Goal: Information Seeking & Learning: Check status

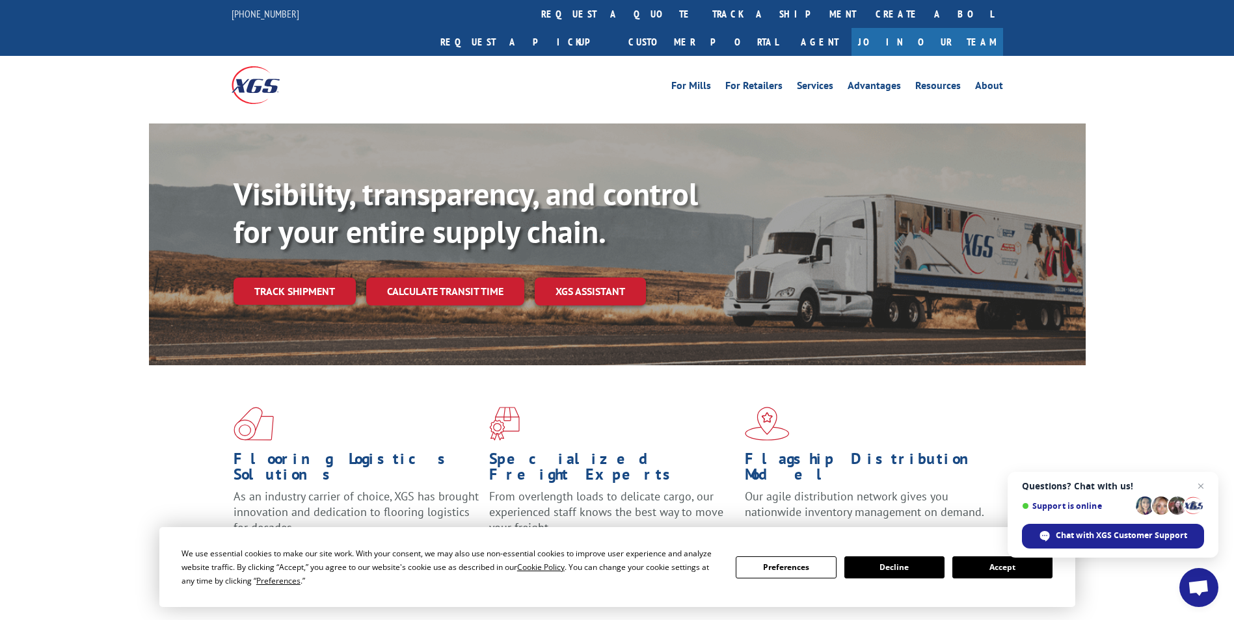
click at [1204, 484] on span "Close chat" at bounding box center [1201, 487] width 16 height 16
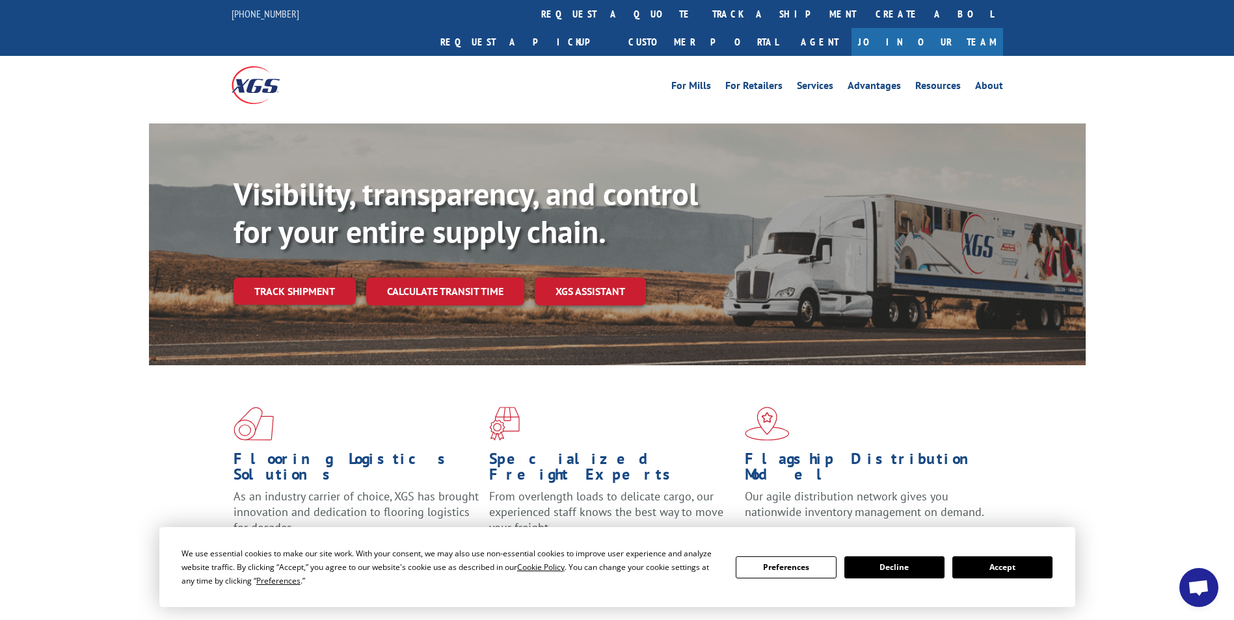
click at [1016, 563] on button "Accept" at bounding box center [1002, 568] width 100 height 22
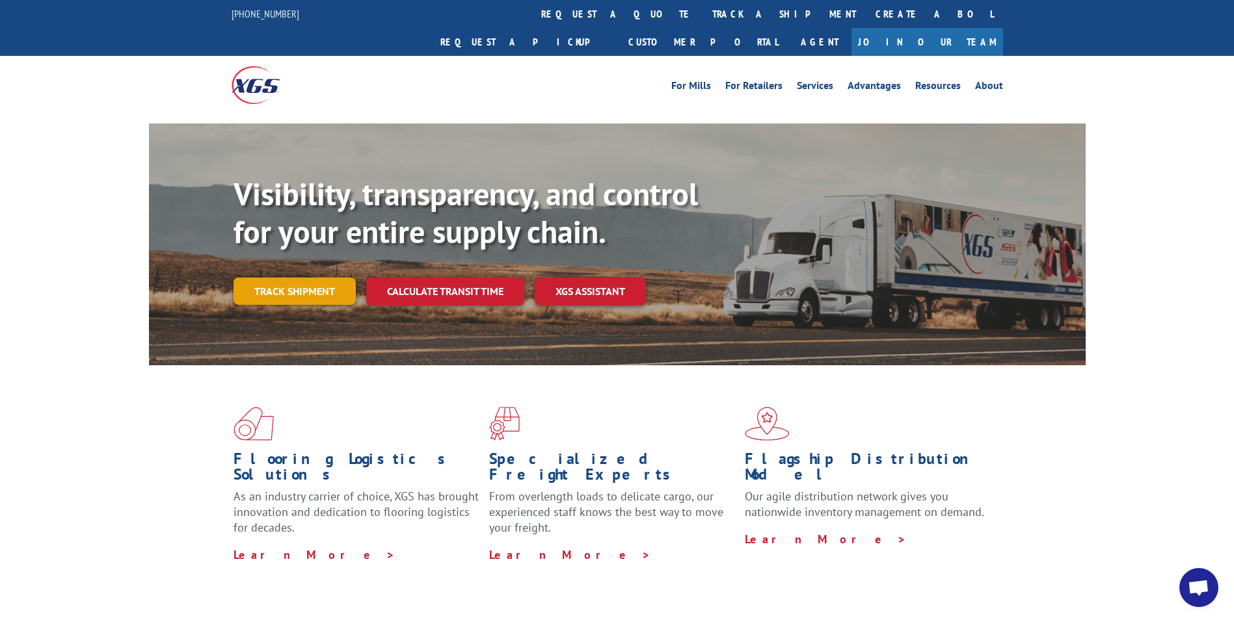
click at [299, 278] on link "Track shipment" at bounding box center [294, 291] width 122 height 27
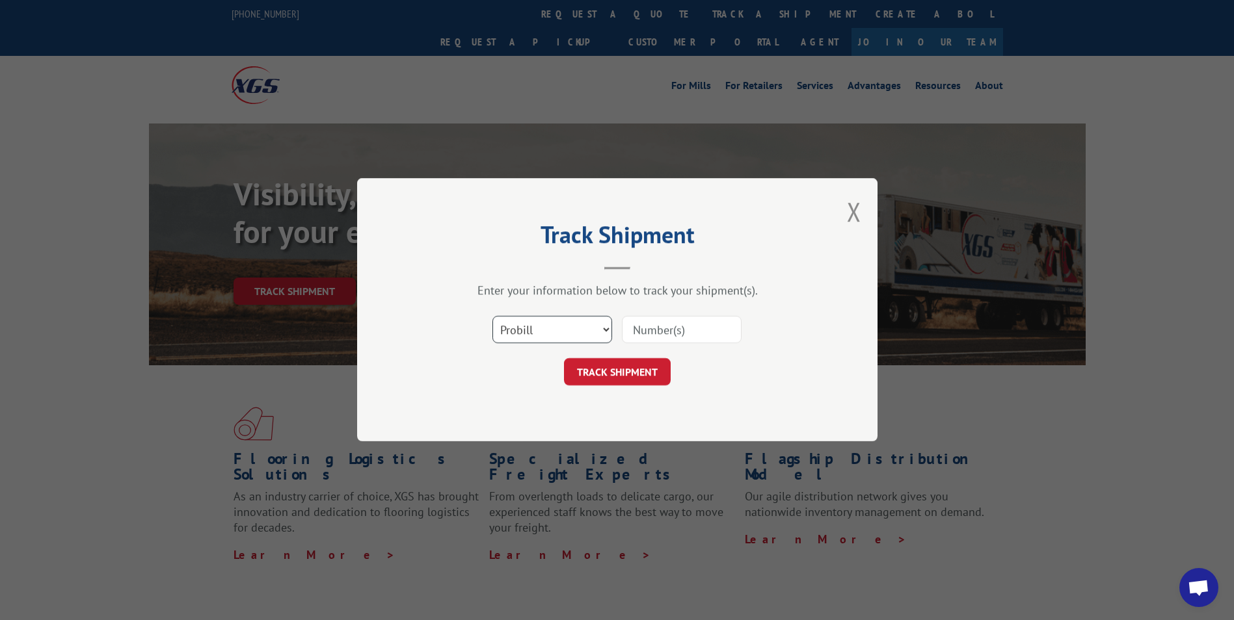
click at [598, 328] on select "Select category... Probill BOL PO" at bounding box center [552, 330] width 120 height 27
click at [492, 317] on select "Select category... Probill BOL PO" at bounding box center [552, 330] width 120 height 27
click at [668, 328] on input at bounding box center [682, 330] width 120 height 27
paste input "7687527"
type input "7687527"
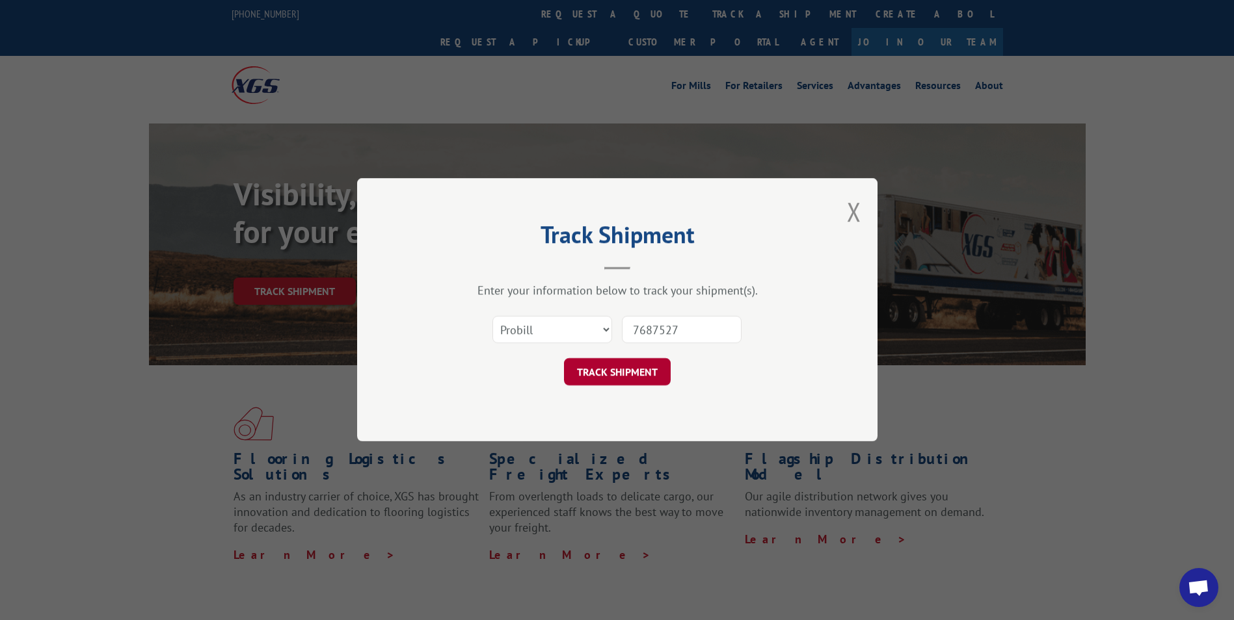
click at [645, 368] on button "TRACK SHIPMENT" at bounding box center [617, 372] width 107 height 27
